Goal: Find specific page/section: Find specific page/section

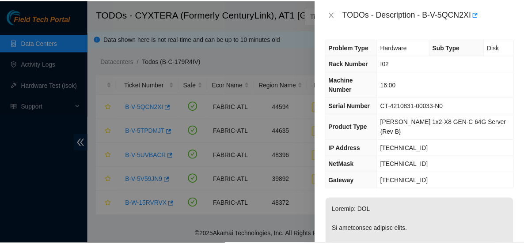
scroll to position [5, 0]
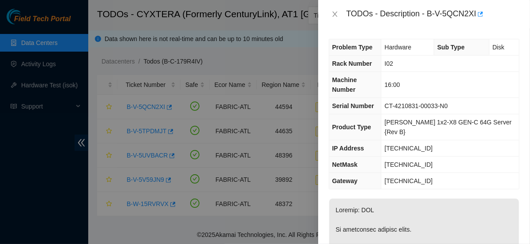
click at [151, 42] on div at bounding box center [265, 122] width 530 height 244
click at [333, 15] on icon "close" at bounding box center [335, 14] width 7 height 7
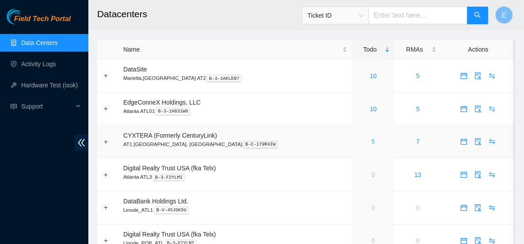
click at [371, 140] on link "5" at bounding box center [373, 141] width 4 height 7
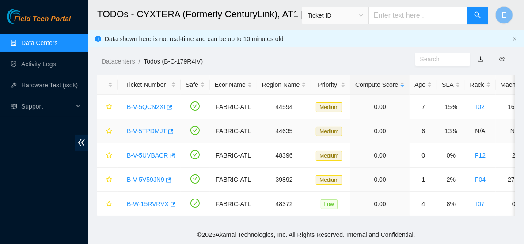
scroll to position [5, 0]
